Goal: Information Seeking & Learning: Learn about a topic

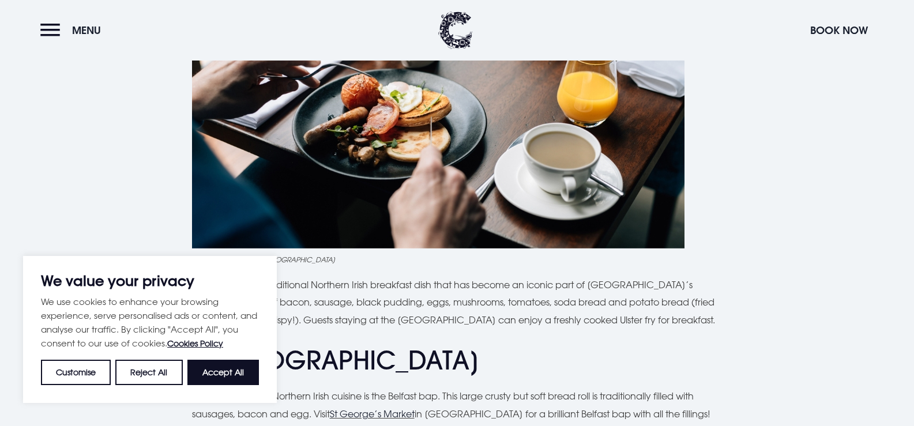
scroll to position [807, 0]
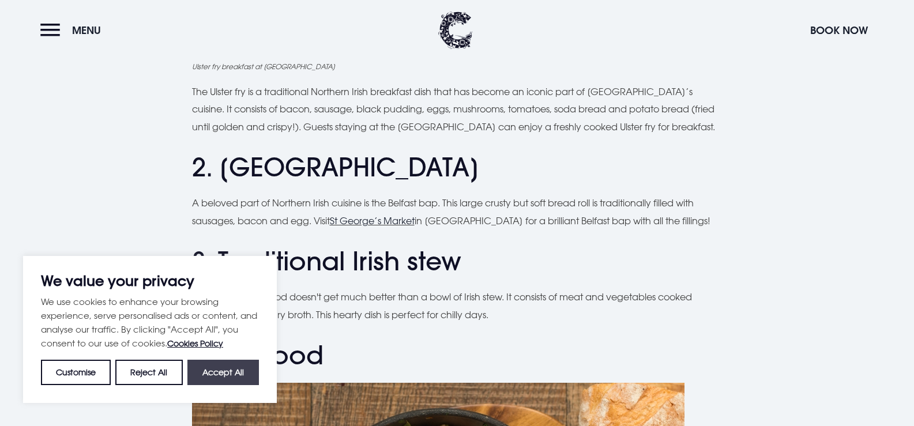
click at [210, 364] on button "Accept All" at bounding box center [222, 372] width 71 height 25
checkbox input "true"
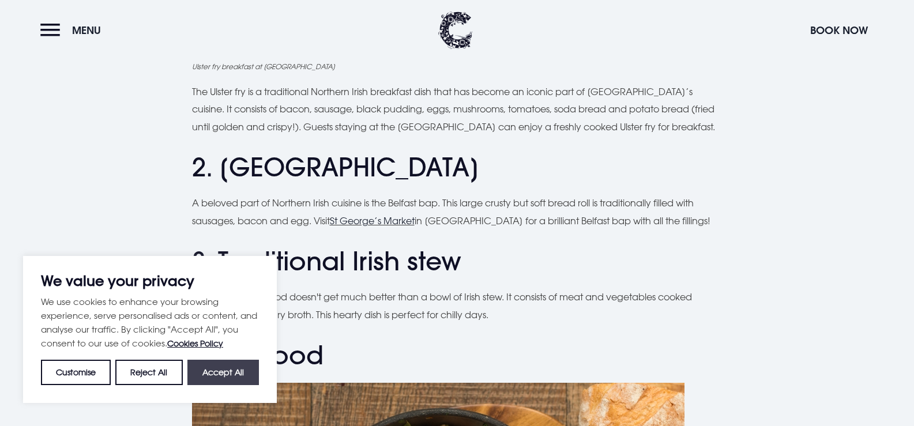
checkbox input "true"
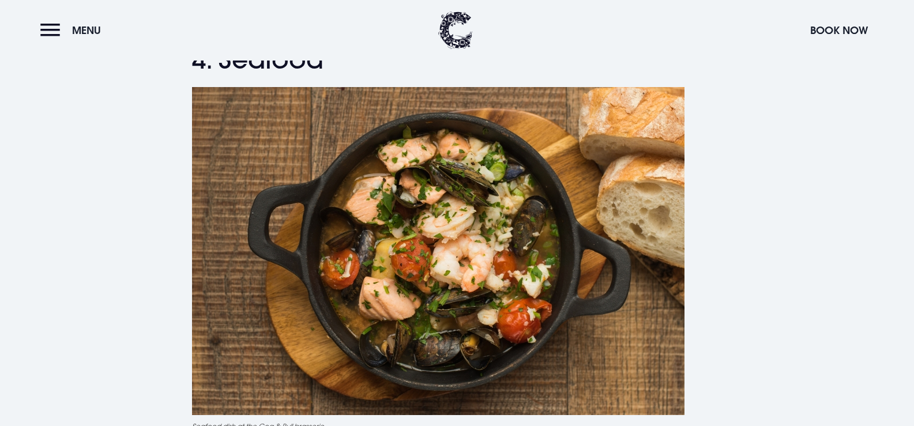
scroll to position [1095, 0]
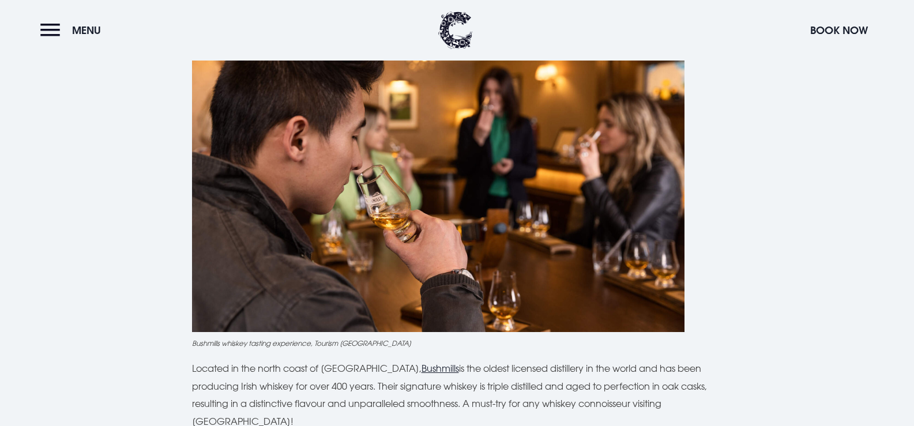
scroll to position [1672, 0]
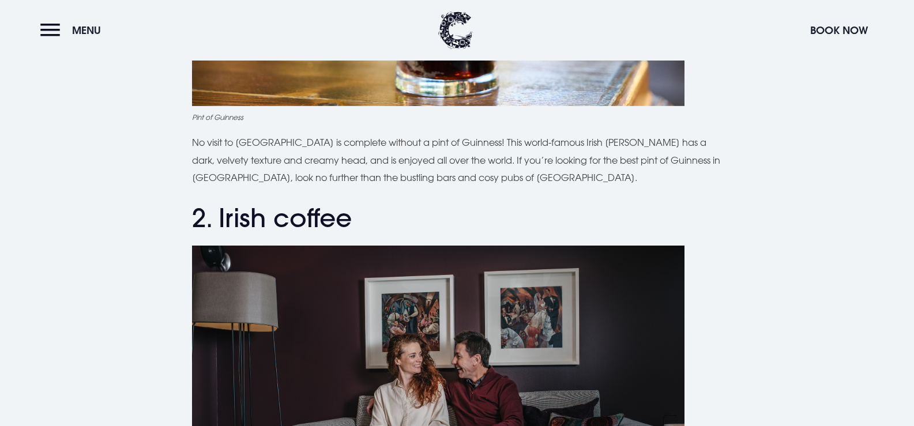
scroll to position [692, 0]
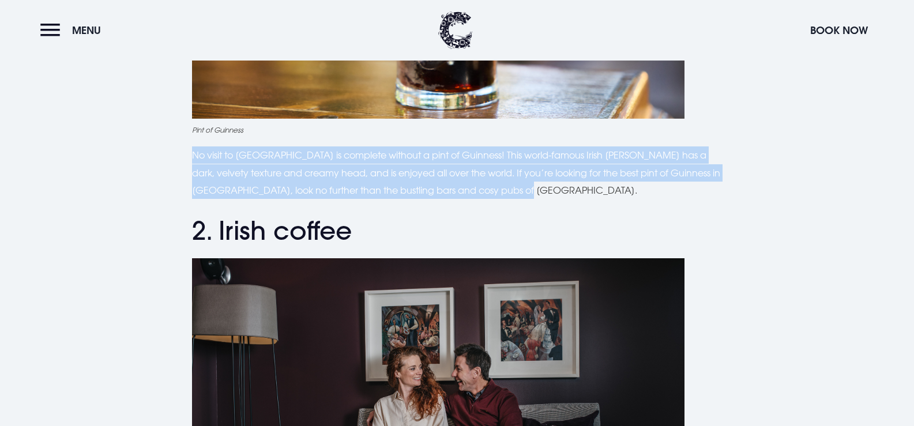
drag, startPoint x: 192, startPoint y: 152, endPoint x: 522, endPoint y: 194, distance: 332.4
click at [522, 194] on p "No visit to [GEOGRAPHIC_DATA] is complete without a pint of Guinness! This worl…" at bounding box center [457, 172] width 530 height 52
copy p "No visit to [GEOGRAPHIC_DATA] is complete without a pint of Guinness! This worl…"
click at [297, 163] on p "No visit to [GEOGRAPHIC_DATA] is complete without a pint of Guinness! This worl…" at bounding box center [457, 172] width 530 height 52
copy p "No visit to [GEOGRAPHIC_DATA] is complete without a pint of Guinness! This worl…"
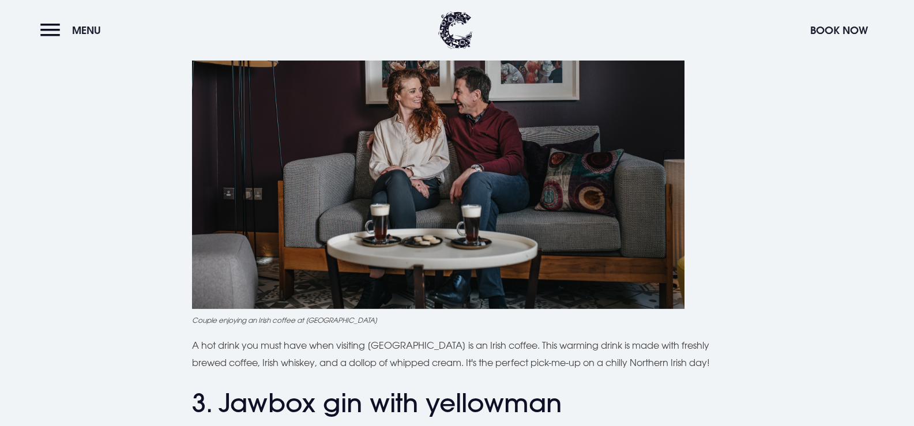
scroll to position [1153, 0]
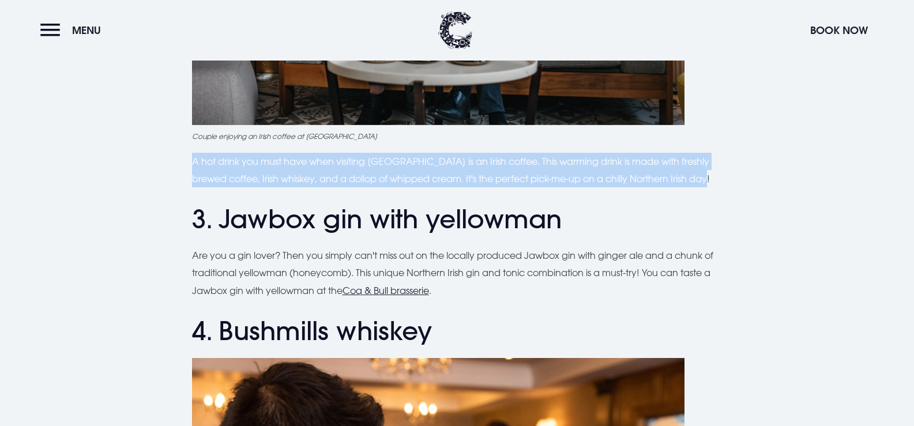
drag, startPoint x: 194, startPoint y: 160, endPoint x: 721, endPoint y: 182, distance: 527.3
click at [721, 182] on p "A hot drink you must have when visiting Northern Ireland is an Irish coffee. Th…" at bounding box center [457, 170] width 530 height 35
copy p "A hot drink you must have when visiting Northern Ireland is an Irish coffee. Th…"
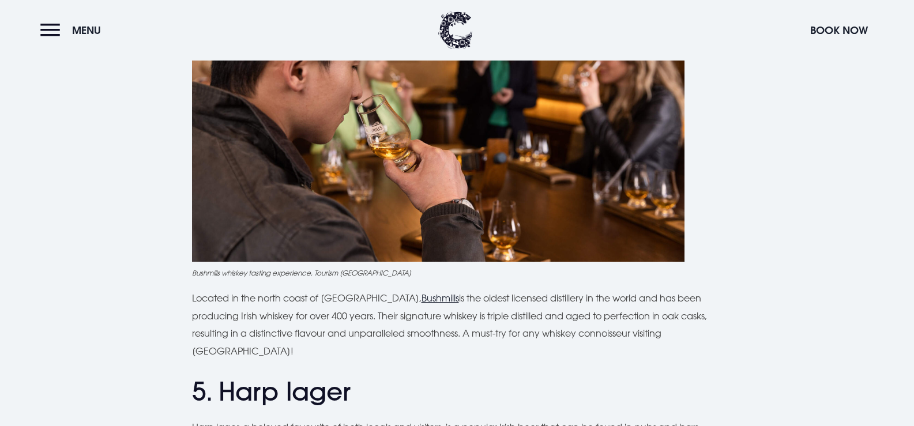
scroll to position [1614, 0]
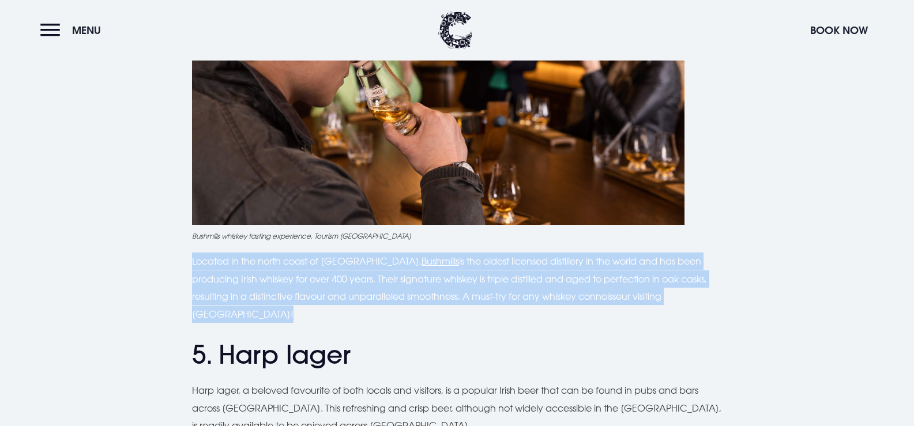
drag, startPoint x: 193, startPoint y: 260, endPoint x: 229, endPoint y: 315, distance: 66.5
click at [229, 315] on p "Located in the north coast of Northern Ireland, Bushmills is the oldest license…" at bounding box center [457, 287] width 530 height 70
copy p "Located in the north coast of Northern Ireland, Bushmills is the oldest license…"
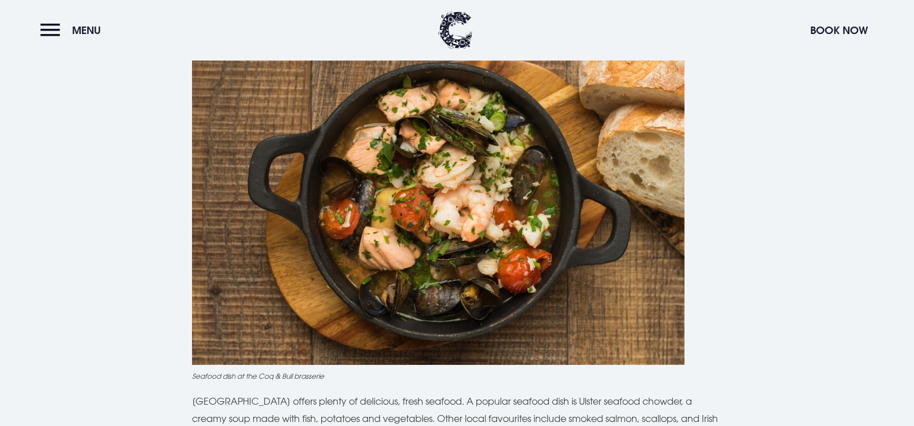
scroll to position [1268, 0]
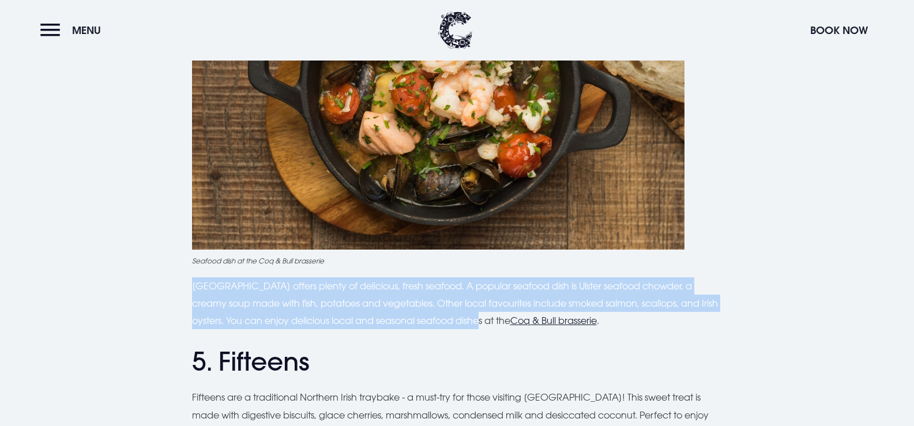
drag, startPoint x: 193, startPoint y: 285, endPoint x: 488, endPoint y: 318, distance: 297.0
click at [488, 318] on p "[GEOGRAPHIC_DATA] offers plenty of delicious, fresh seafood. A popular seafood …" at bounding box center [457, 303] width 530 height 52
copy p "[GEOGRAPHIC_DATA] offers plenty of delicious, fresh seafood. A popular seafood …"
